Goal: Task Accomplishment & Management: Use online tool/utility

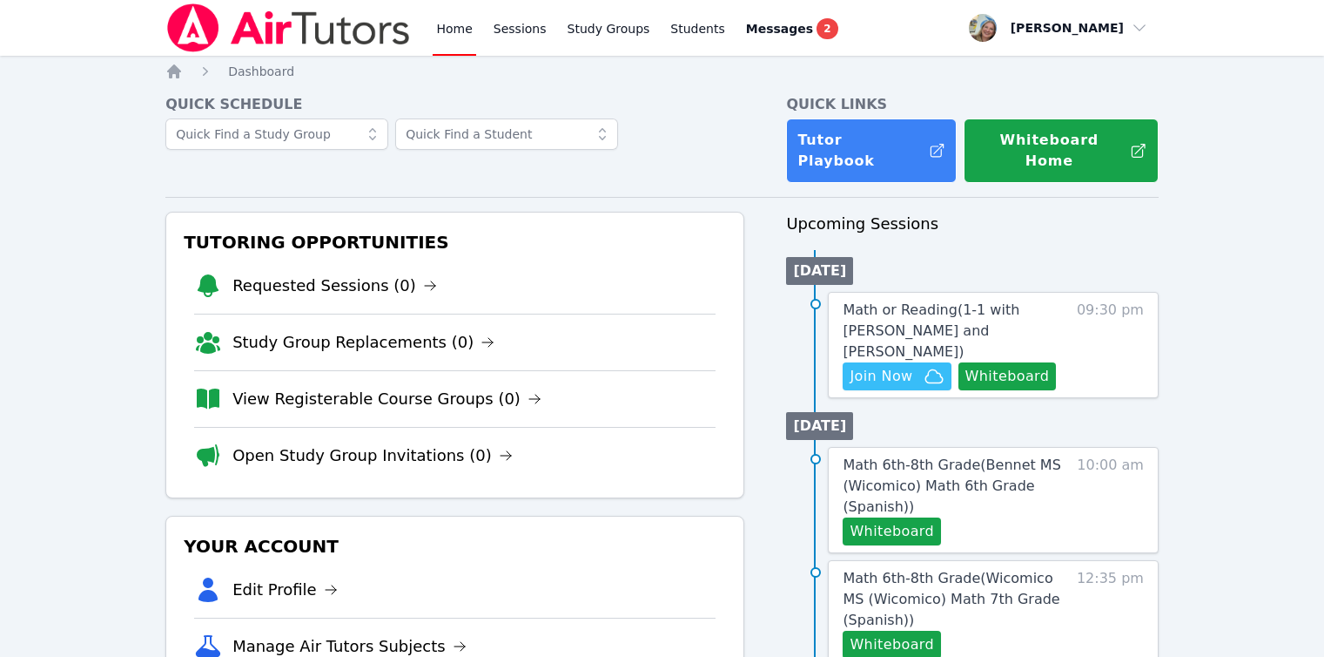
scroll to position [174, 0]
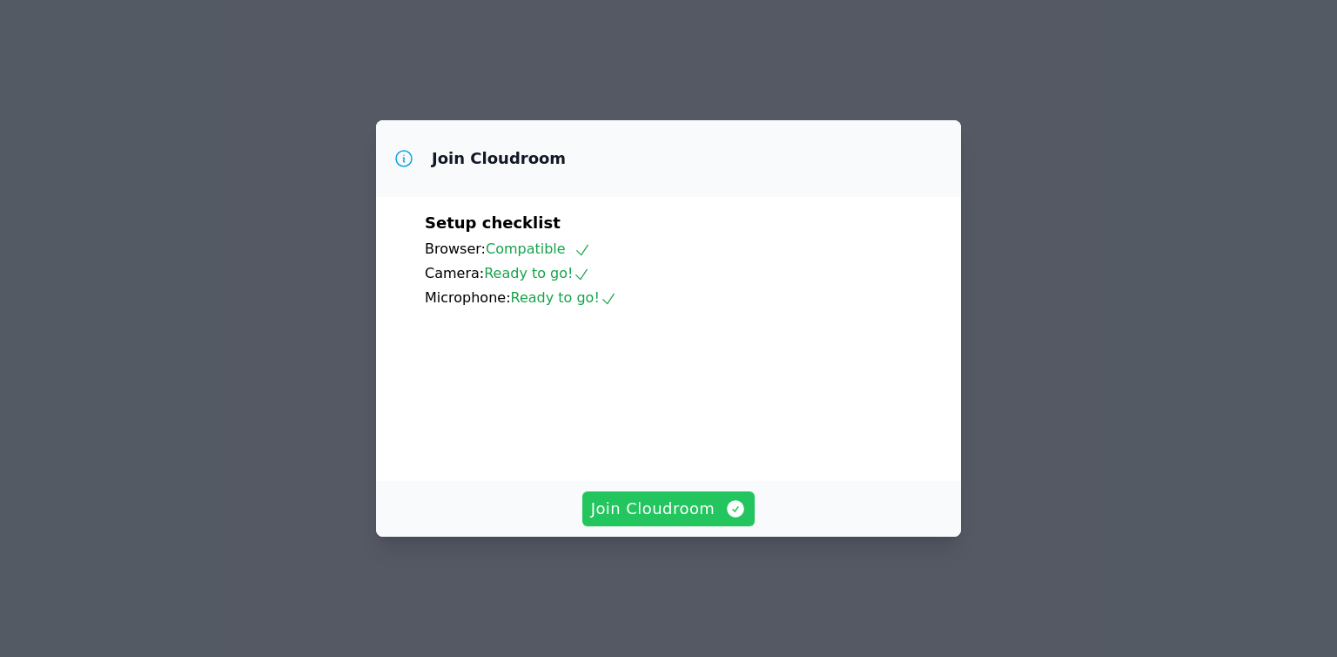
click at [657, 521] on span "Join Cloudroom" at bounding box center [669, 508] width 156 height 24
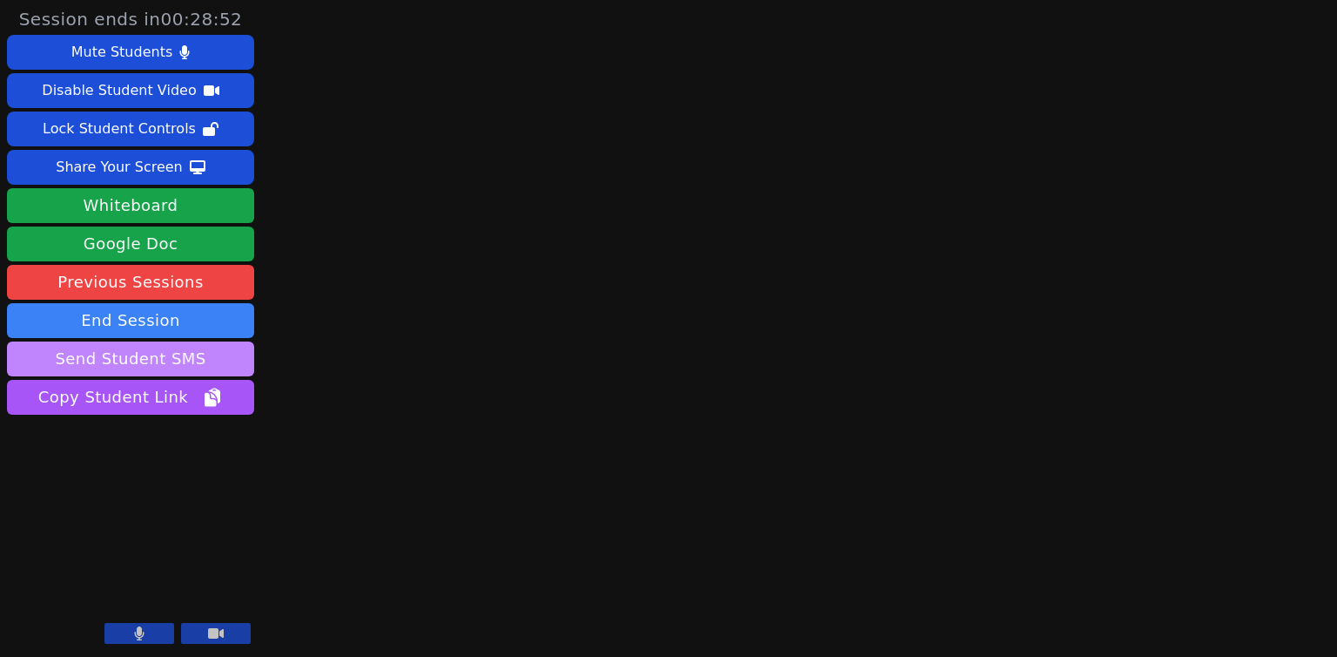
click at [199, 353] on button "Send Student SMS" at bounding box center [130, 358] width 247 height 35
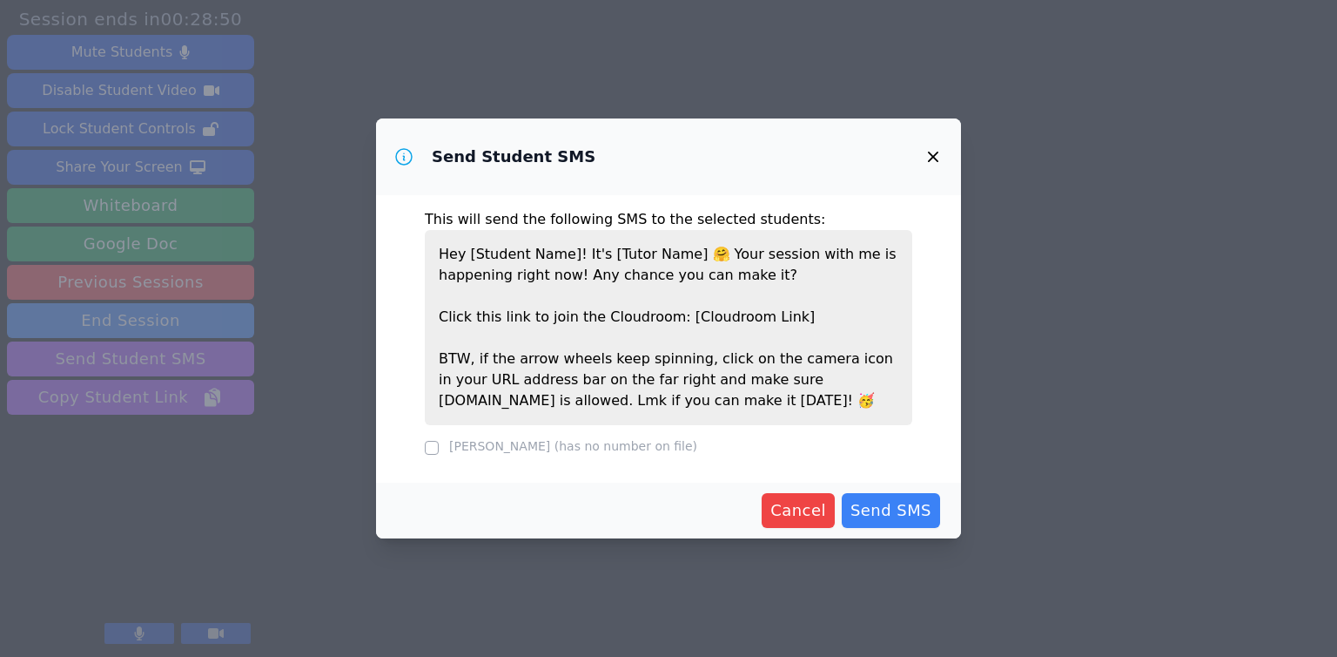
click at [928, 168] on button "button" at bounding box center [933, 157] width 42 height 42
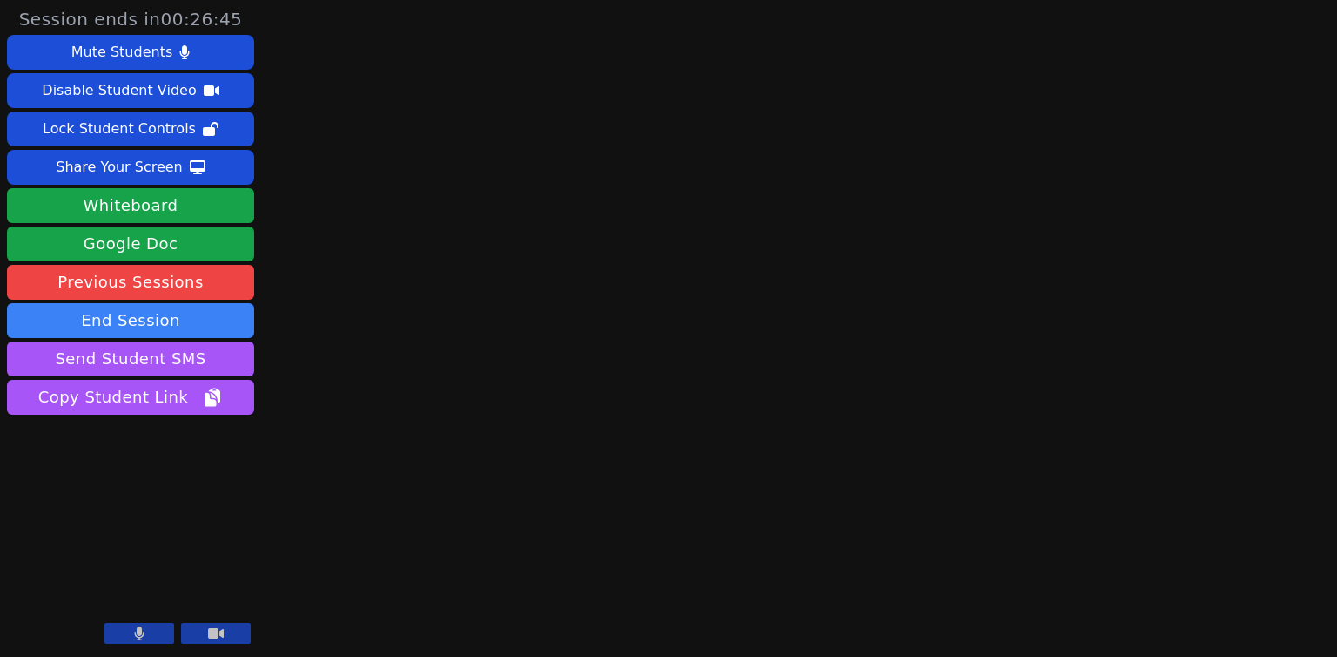
click at [154, 633] on button at bounding box center [139, 633] width 70 height 21
click at [568, 220] on div "Session ends in 00:25:45 Mute Students Disable Student Video Lock Student Contr…" at bounding box center [668, 328] width 1337 height 657
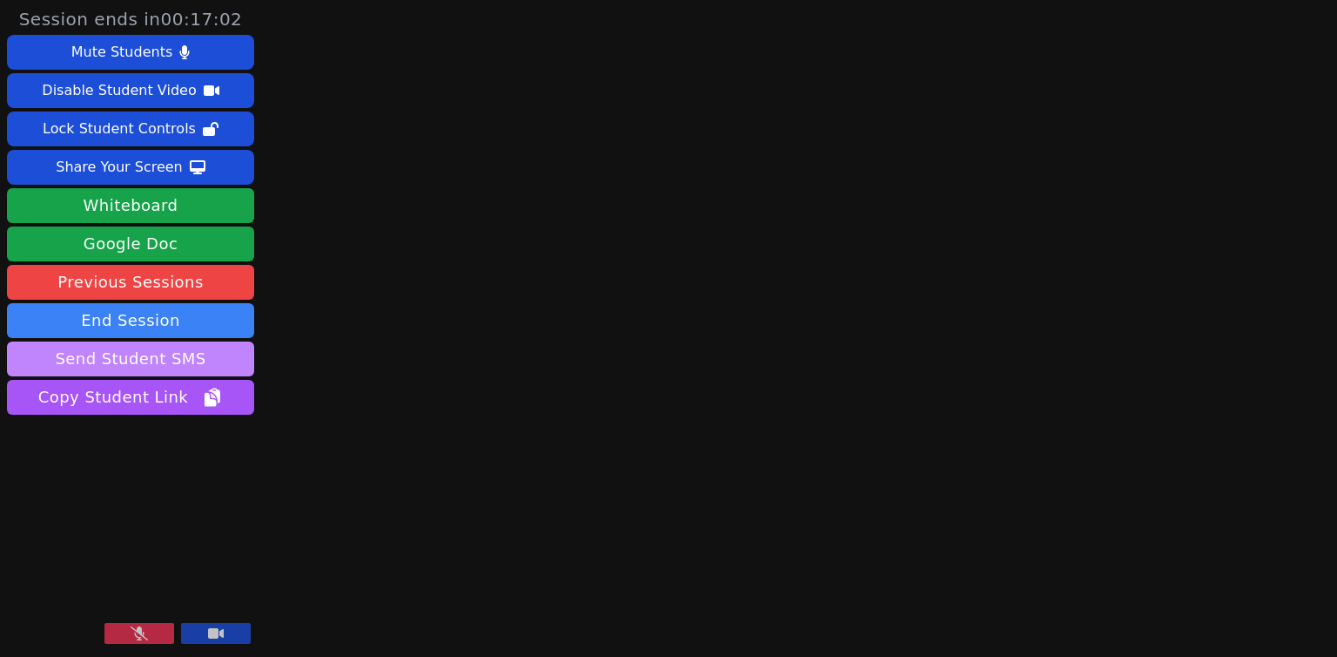
click at [196, 368] on button "Send Student SMS" at bounding box center [130, 358] width 247 height 35
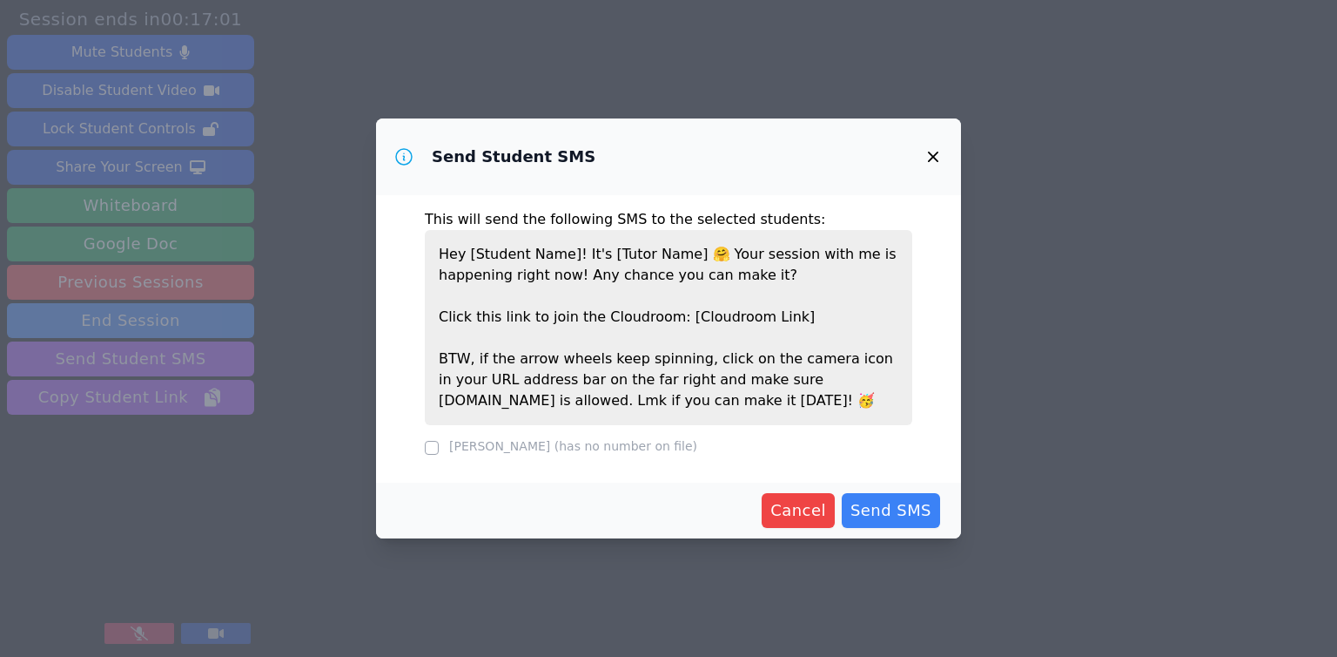
click at [600, 450] on label "Daniel Zakhay (has no number on file)" at bounding box center [573, 446] width 248 height 14
click at [795, 508] on span "Cancel" at bounding box center [799, 510] width 56 height 24
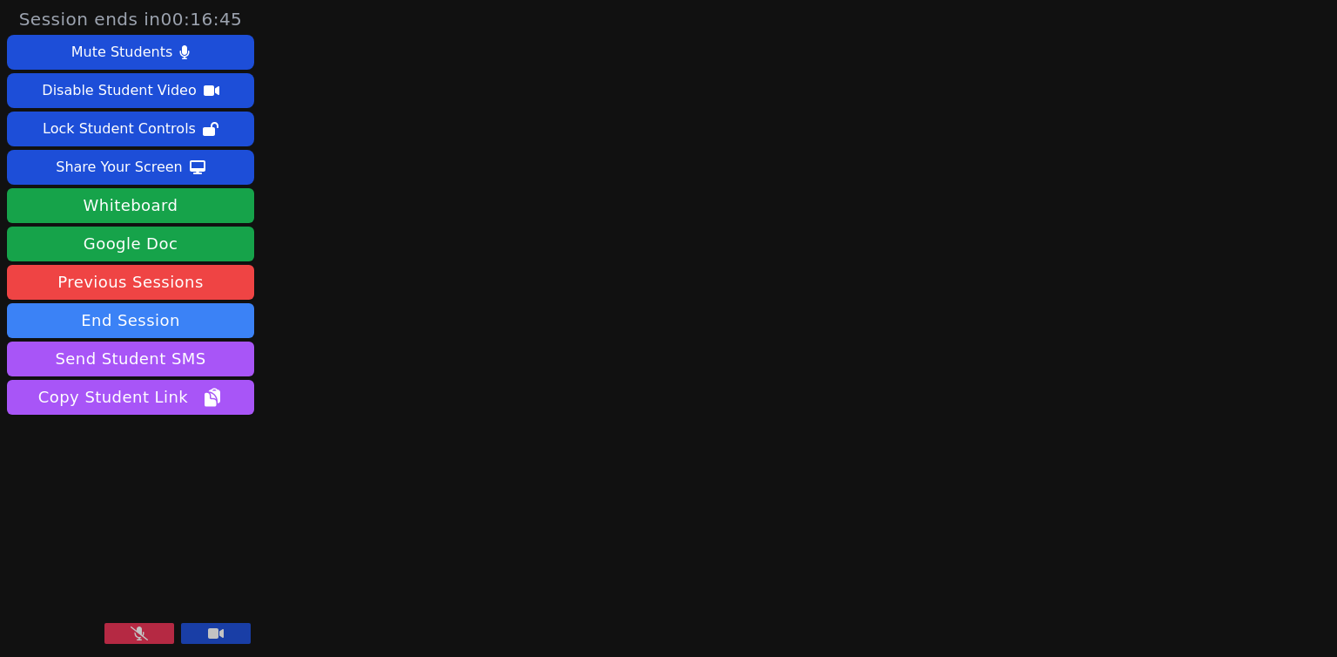
click at [385, 348] on div "Session ends in 00:16:45 Mute Students Disable Student Video Lock Student Contr…" at bounding box center [668, 328] width 1337 height 657
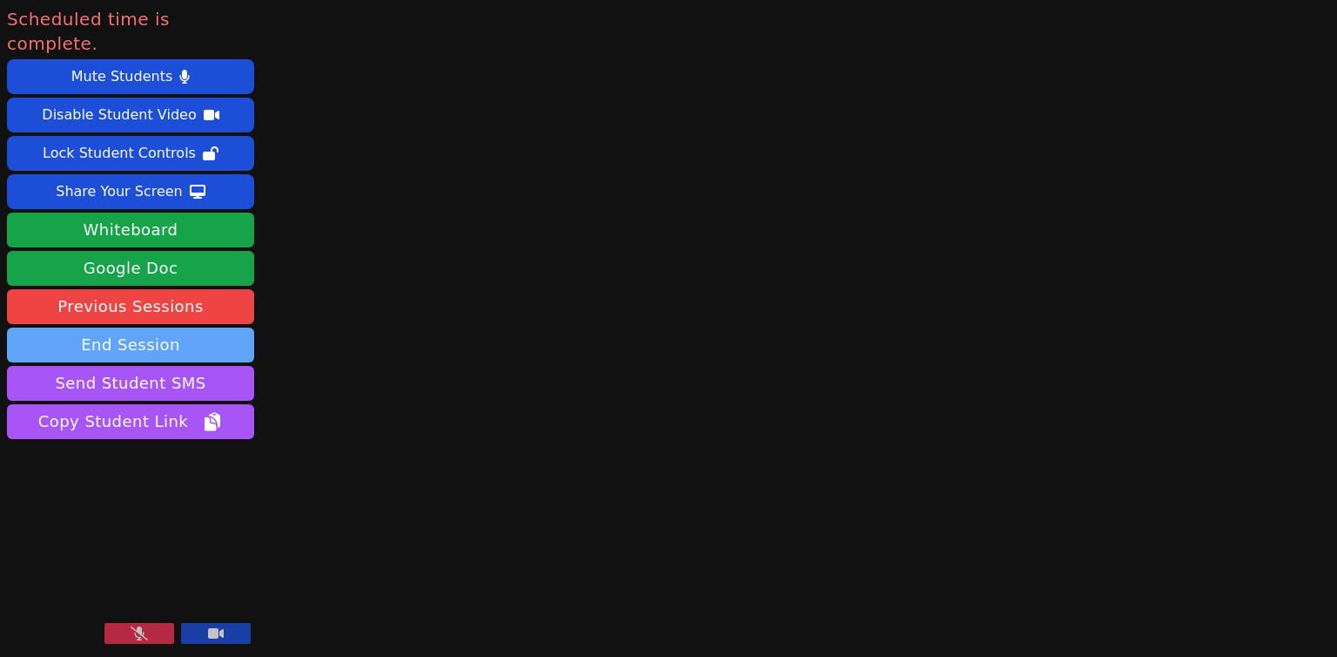
click at [138, 327] on button "End Session" at bounding box center [130, 344] width 247 height 35
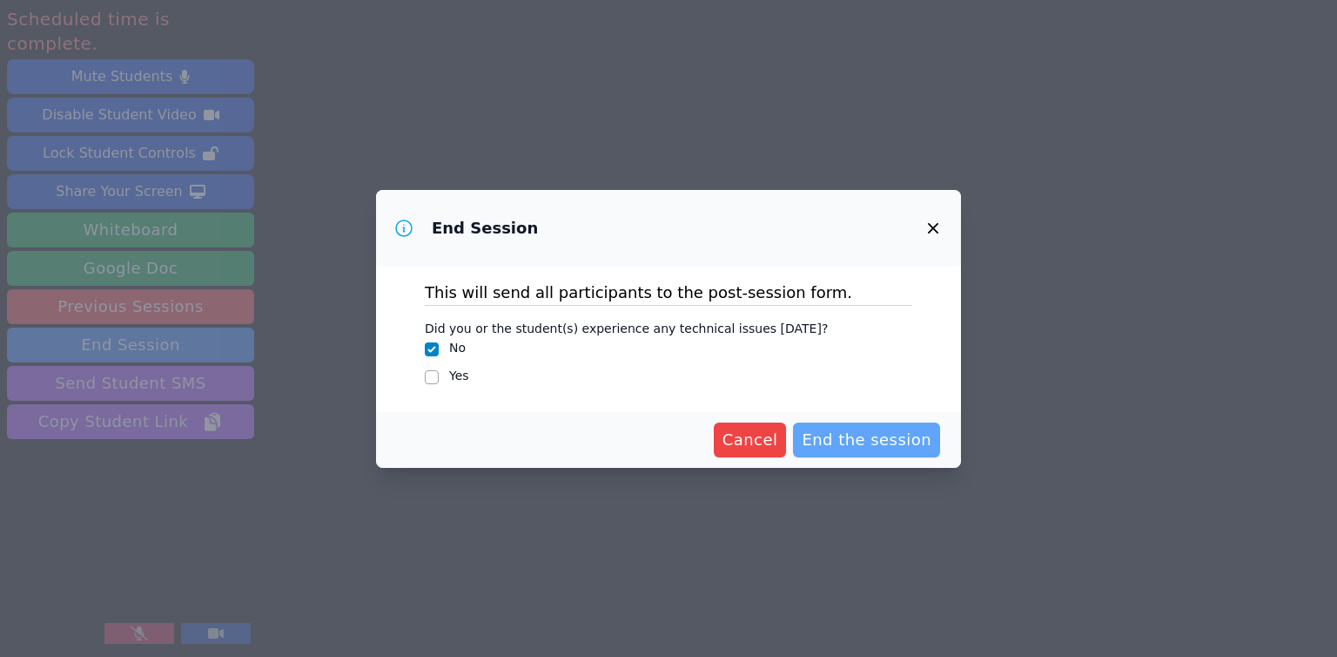
click at [822, 435] on span "End the session" at bounding box center [867, 440] width 130 height 24
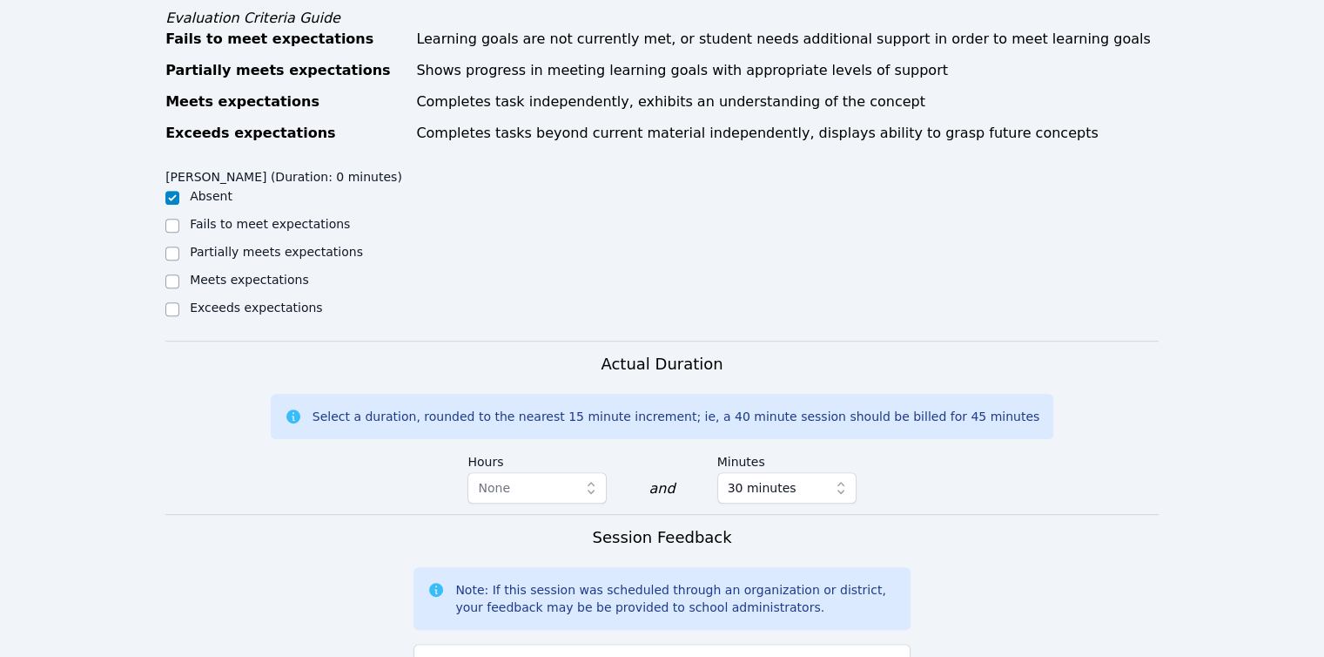
scroll to position [939, 0]
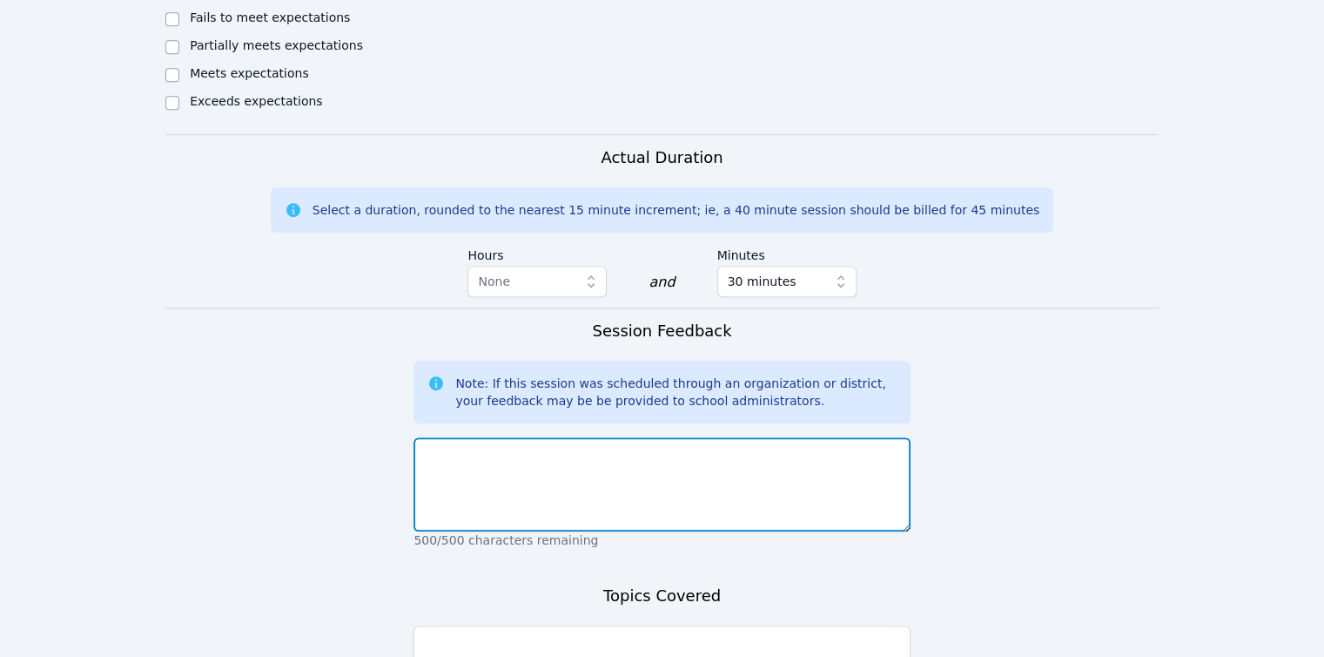
click at [728, 463] on textarea at bounding box center [662, 484] width 496 height 94
type textarea "Daniel did not attend today."
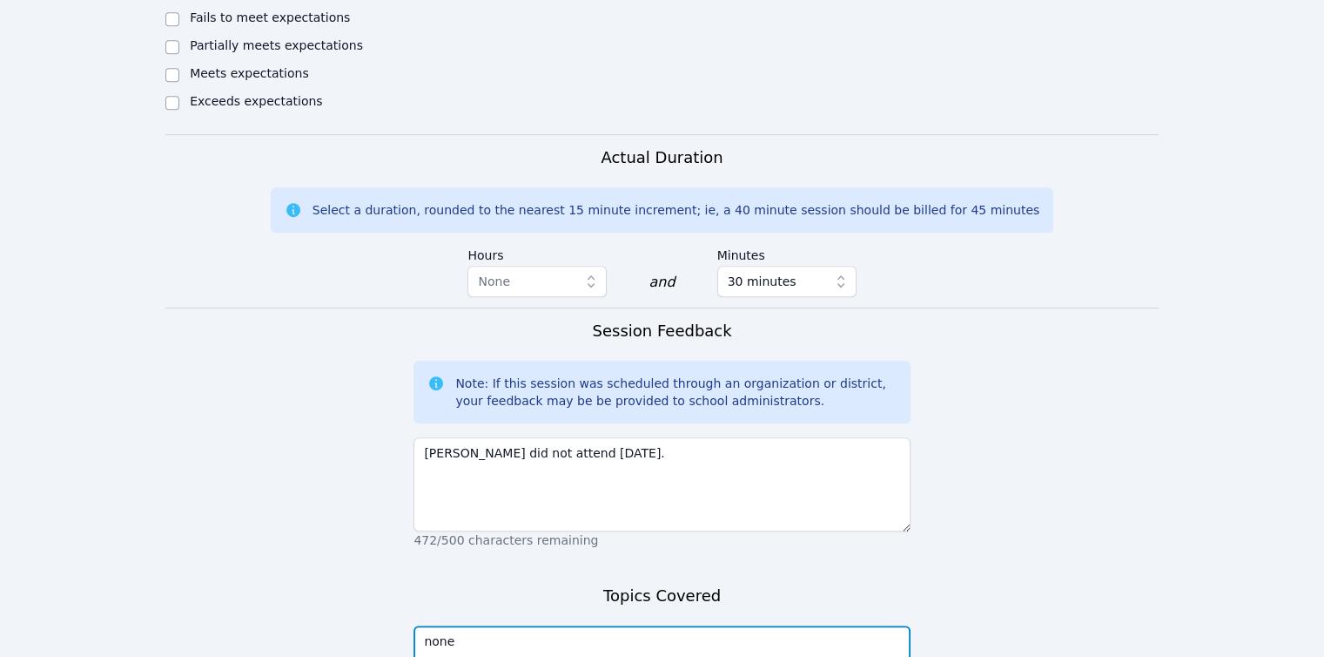
type textarea "none"
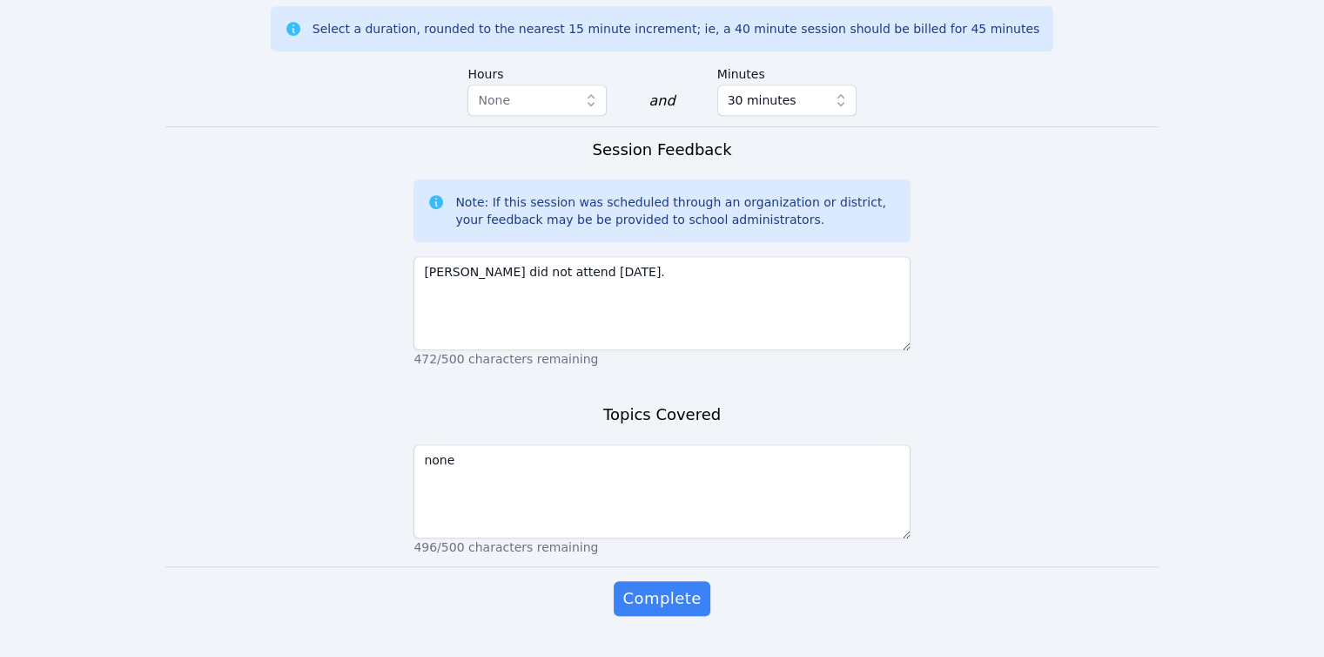
click at [614, 581] on button "Complete" at bounding box center [662, 598] width 96 height 35
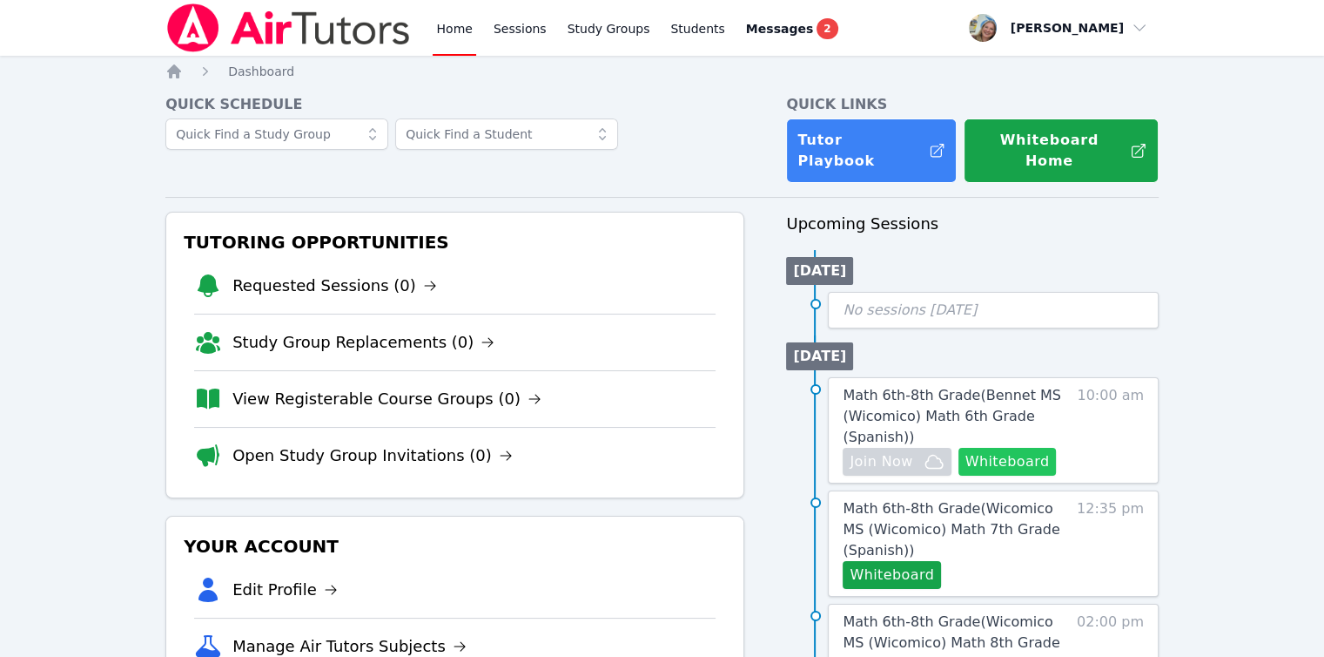
click at [1017, 448] on button "Whiteboard" at bounding box center [1008, 462] width 98 height 28
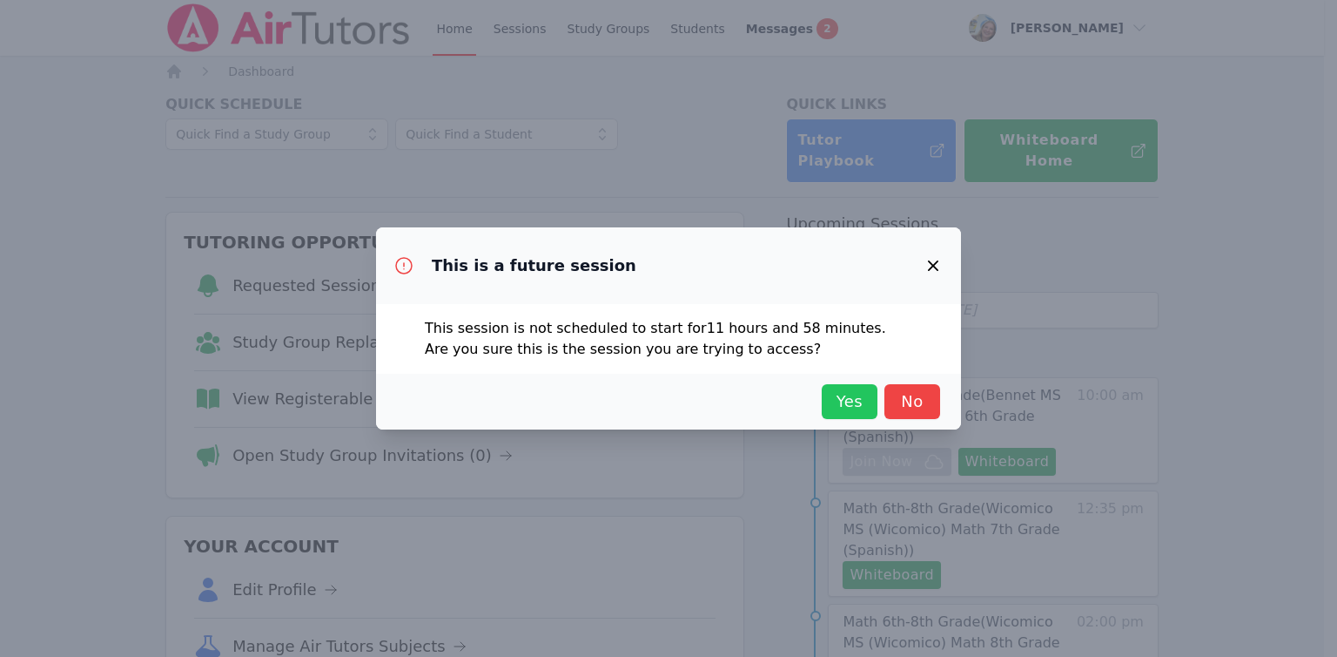
click at [854, 405] on span "Yes" at bounding box center [850, 401] width 38 height 24
